Goal: Task Accomplishment & Management: Manage account settings

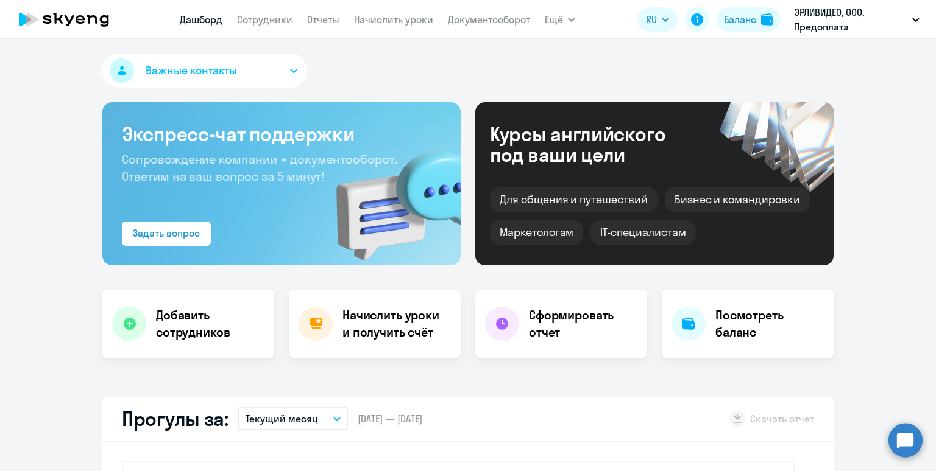
select select "30"
click at [357, 18] on link "Начислить уроки" at bounding box center [393, 19] width 79 height 12
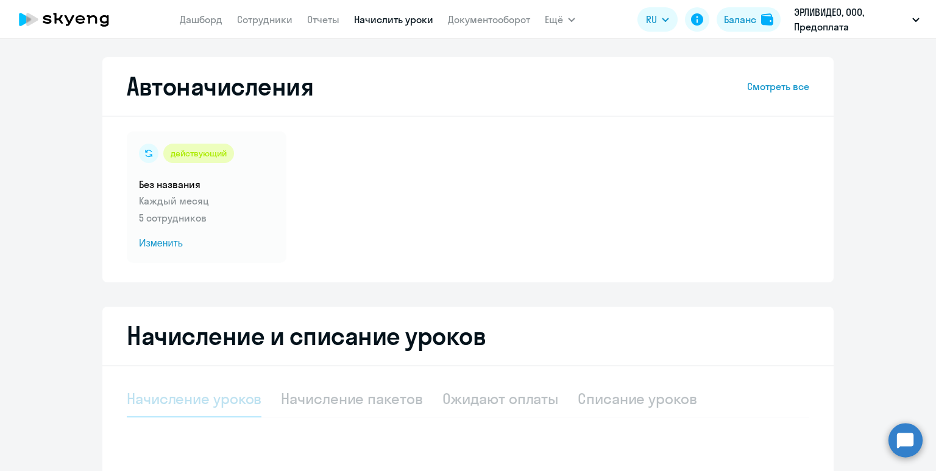
select select "10"
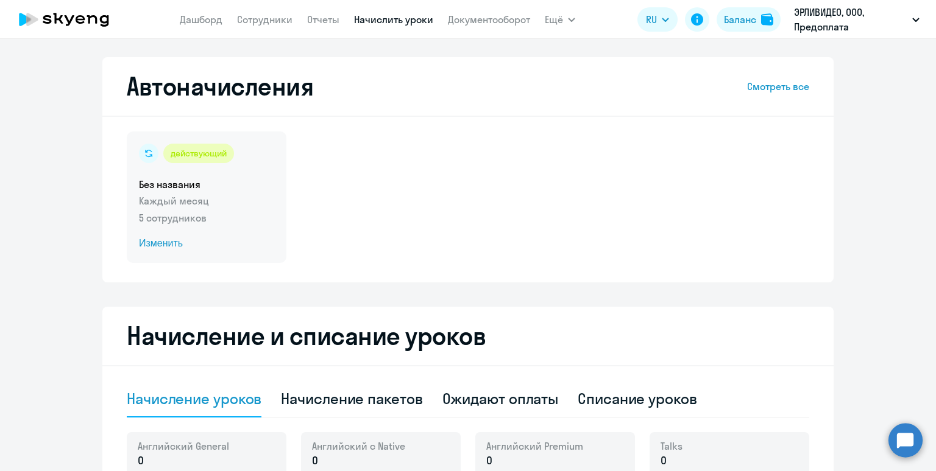
click at [231, 191] on h5 "Без названия" at bounding box center [206, 184] width 135 height 13
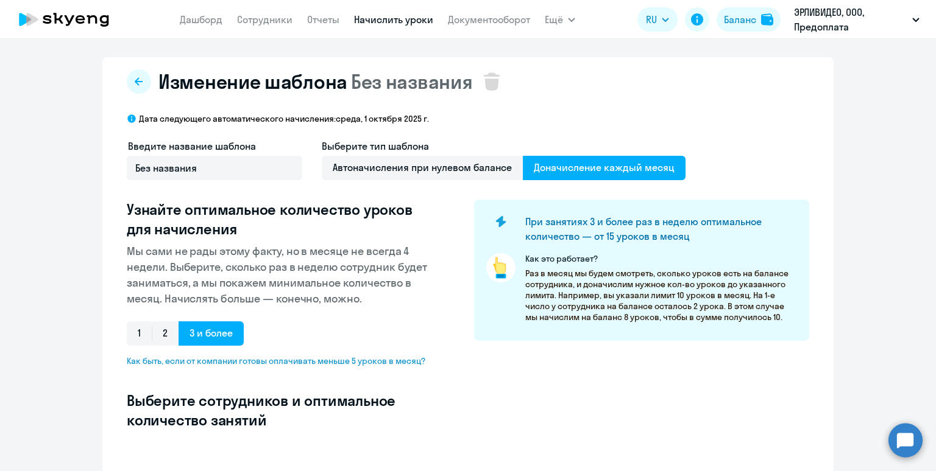
select select "10"
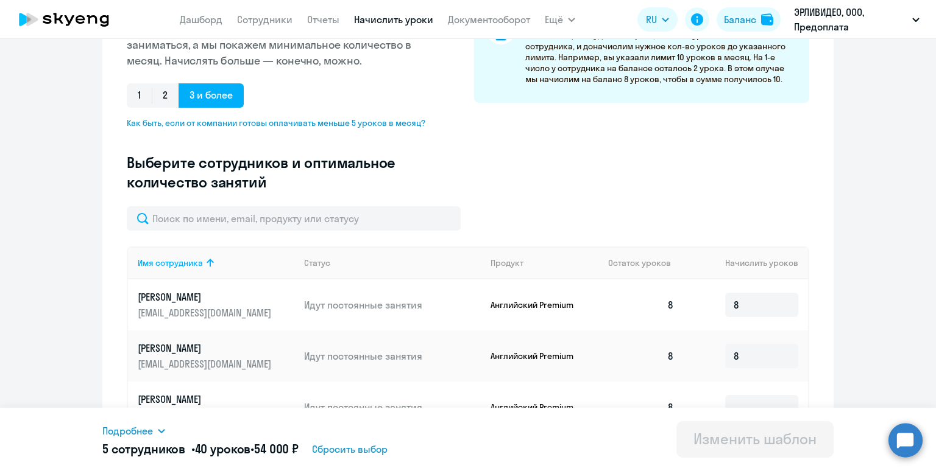
scroll to position [244, 0]
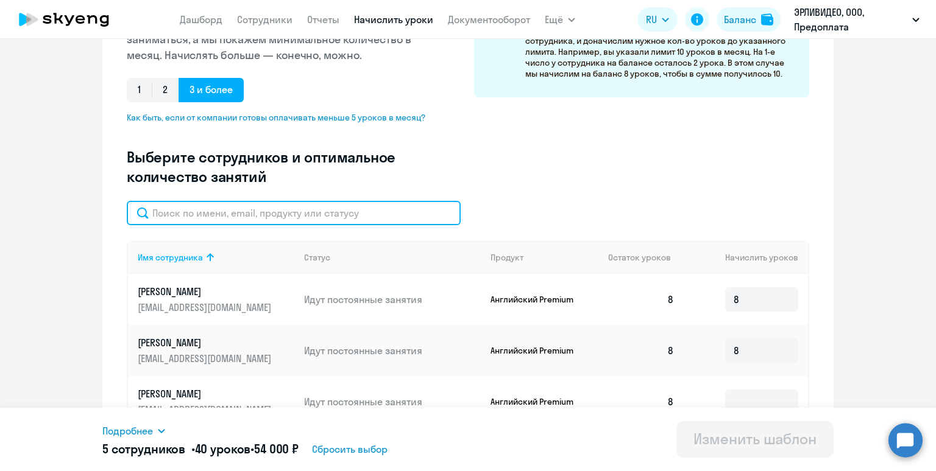
click at [313, 212] on input "text" at bounding box center [294, 213] width 334 height 24
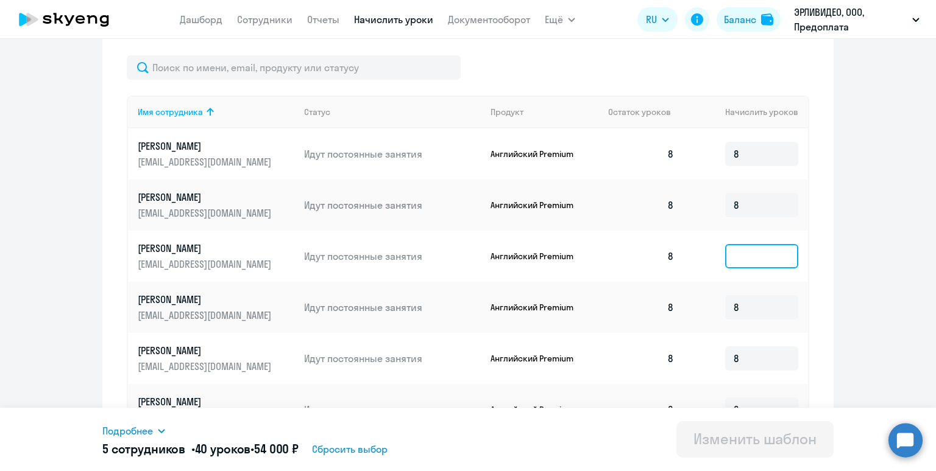
click at [748, 258] on input at bounding box center [761, 256] width 73 height 24
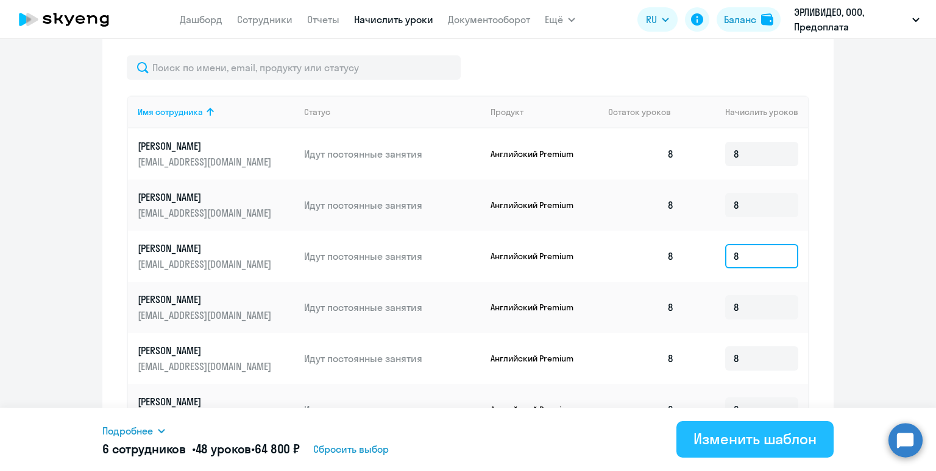
type input "8"
click at [748, 443] on div "Изменить шаблон" at bounding box center [754, 438] width 123 height 19
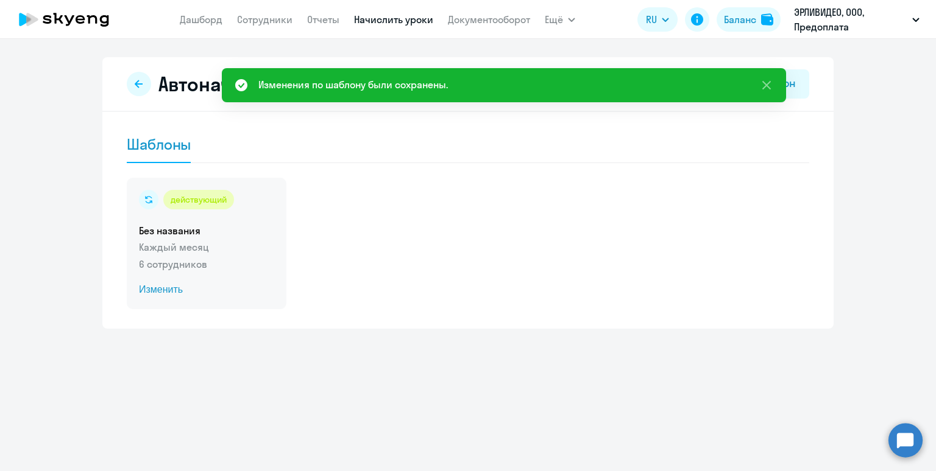
click at [267, 215] on div "действующий Без названия Каждый месяц 6 сотрудников Изменить" at bounding box center [207, 244] width 160 height 132
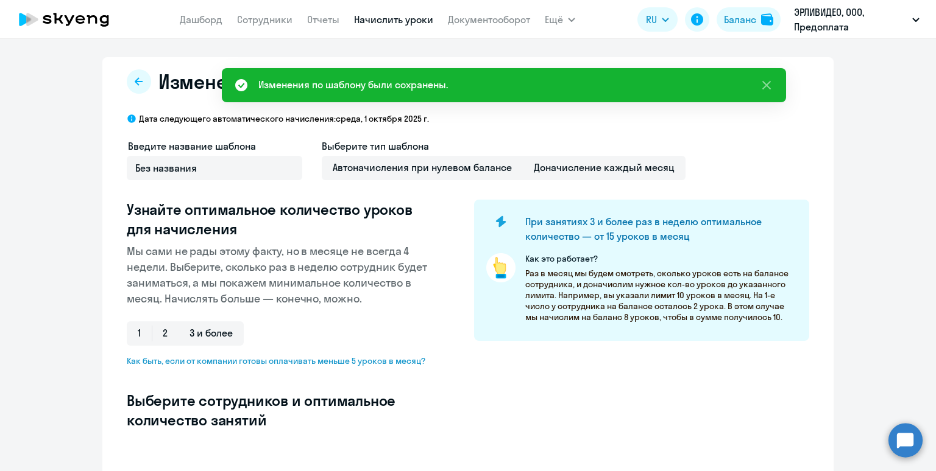
select select "10"
